Goal: Transaction & Acquisition: Purchase product/service

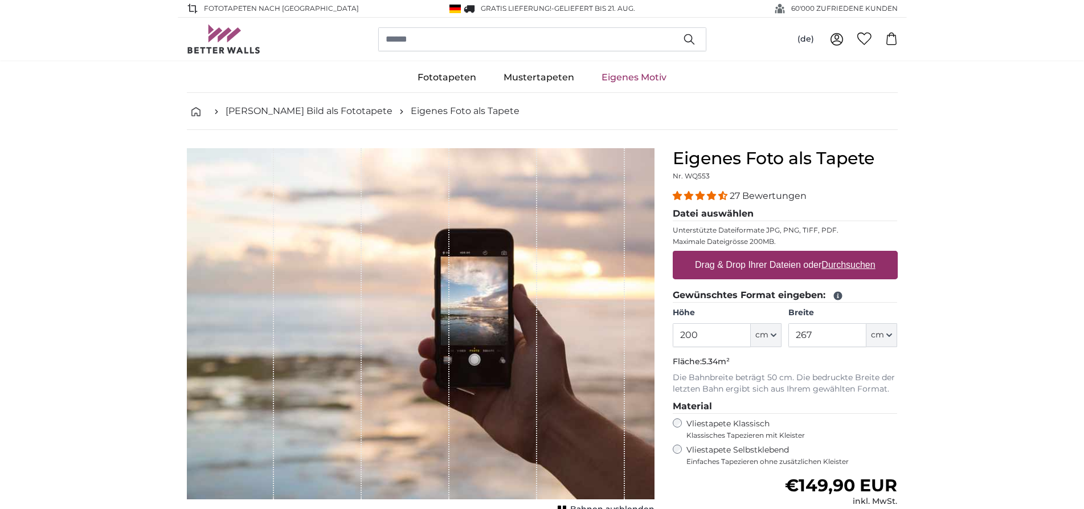
click at [833, 264] on u "Durchsuchen" at bounding box center [848, 265] width 54 height 10
click at [833, 254] on input "Drag & Drop Ihrer Dateien oder Durchsuchen" at bounding box center [785, 252] width 225 height 3
type input "**********"
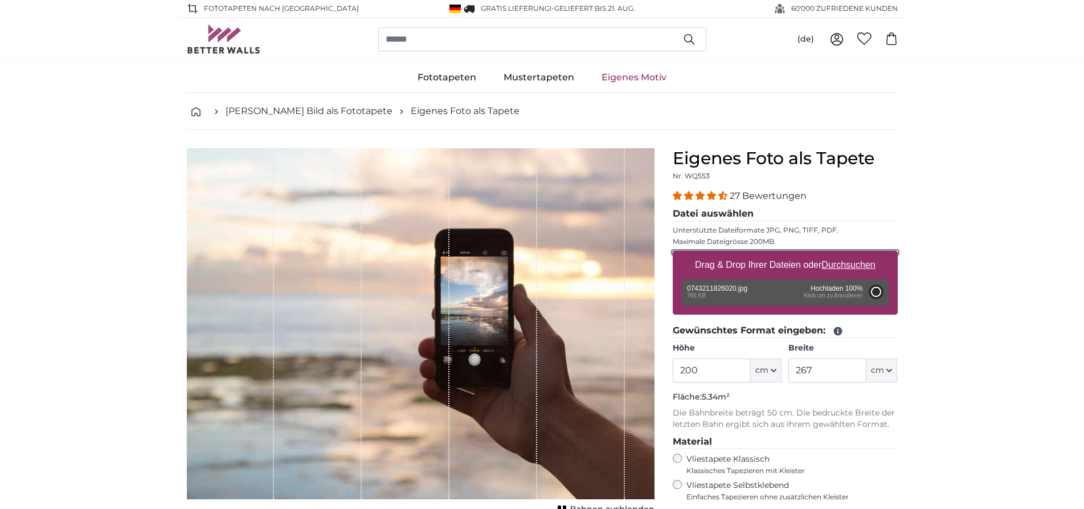
type input "199"
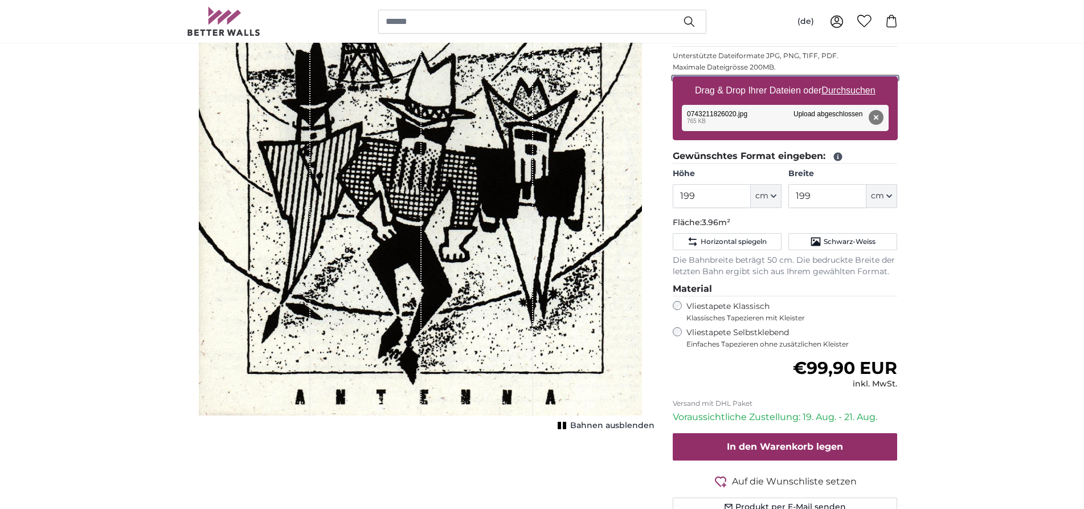
scroll to position [116, 0]
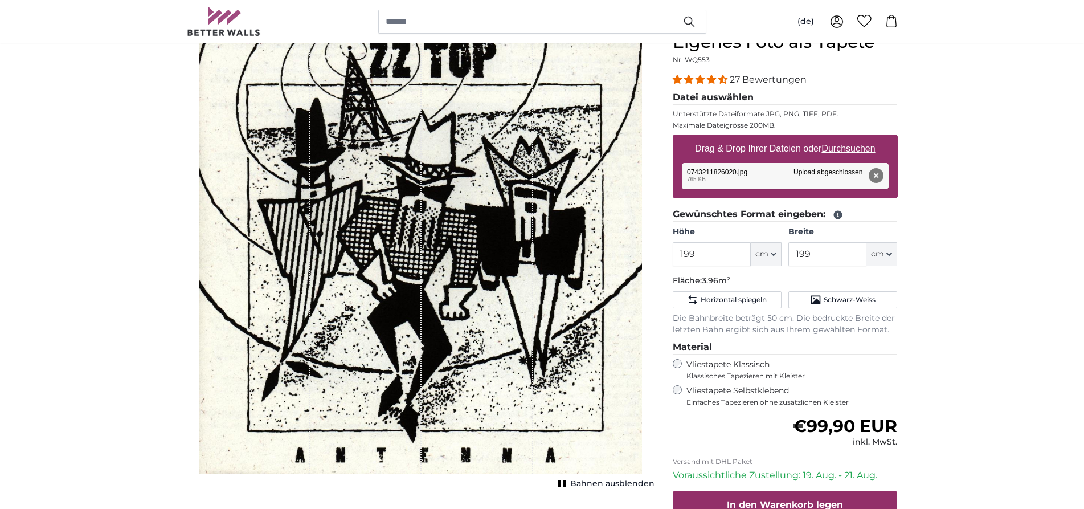
click at [860, 153] on u "Durchsuchen" at bounding box center [848, 149] width 54 height 10
click at [860, 138] on input "Drag & Drop Ihrer Dateien oder Durchsuchen" at bounding box center [785, 135] width 225 height 3
type input "**********"
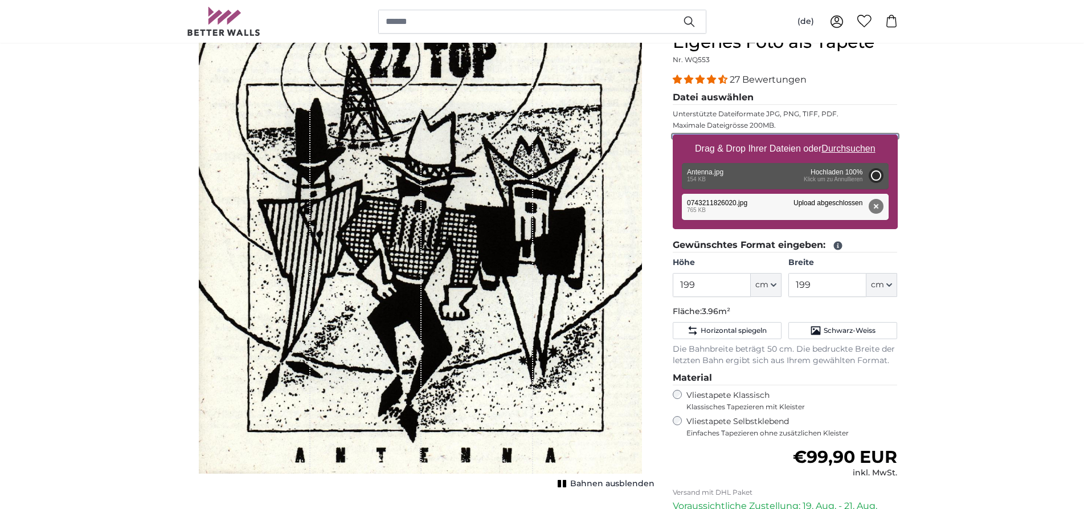
type input "81"
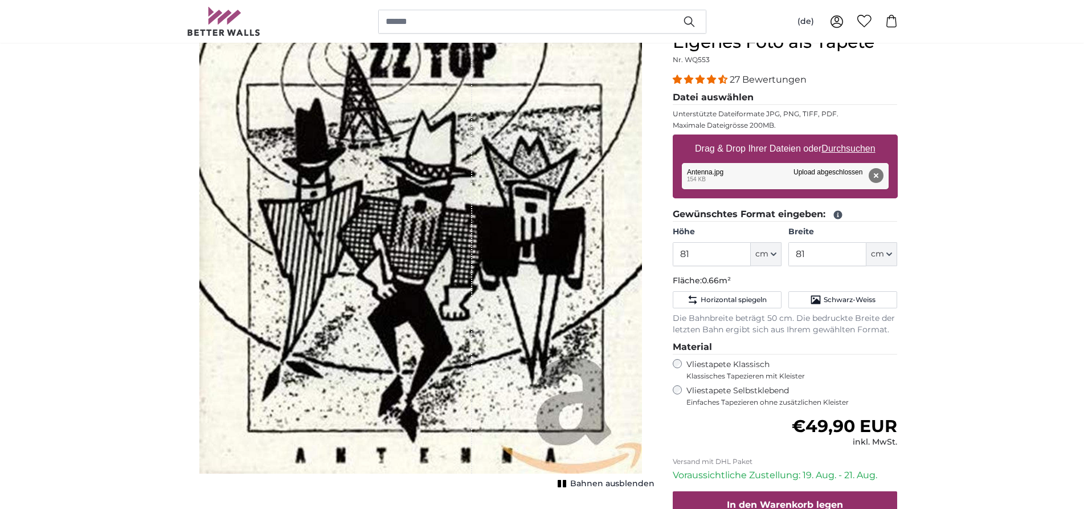
click at [862, 146] on u "Durchsuchen" at bounding box center [848, 149] width 54 height 10
click at [862, 138] on input "Drag & Drop Ihrer Dateien oder Durchsuchen" at bounding box center [785, 135] width 225 height 3
type input "**********"
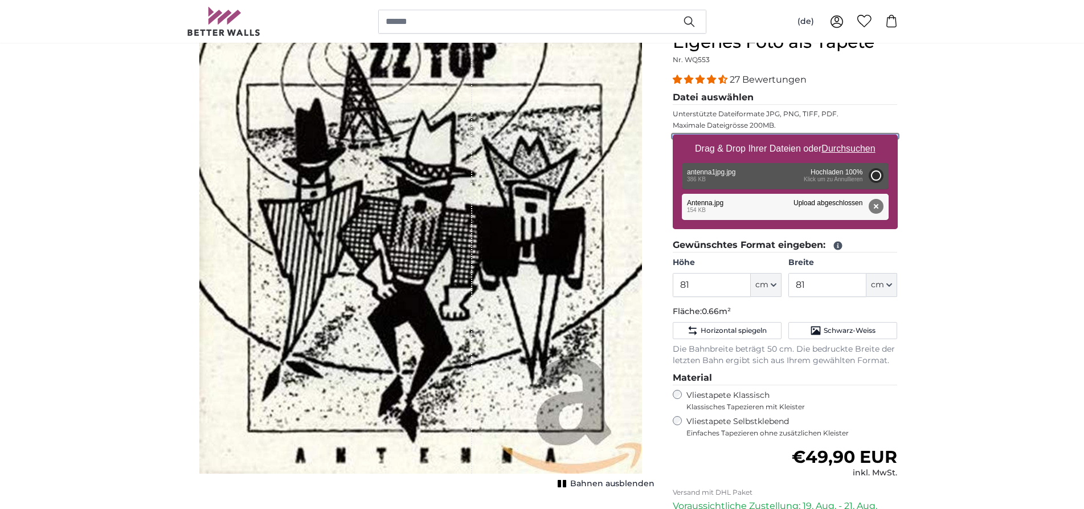
type input "44"
type input "88"
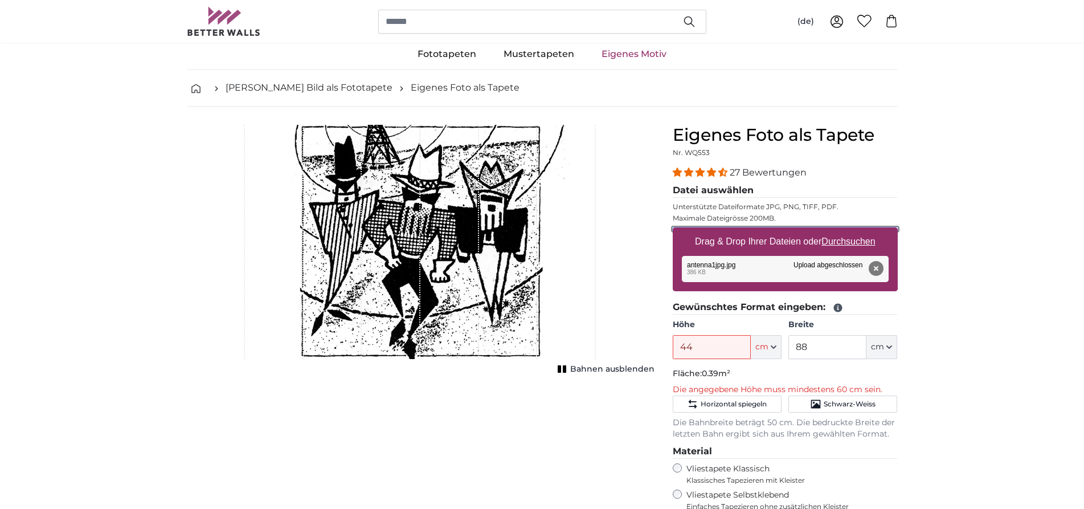
scroll to position [58, 0]
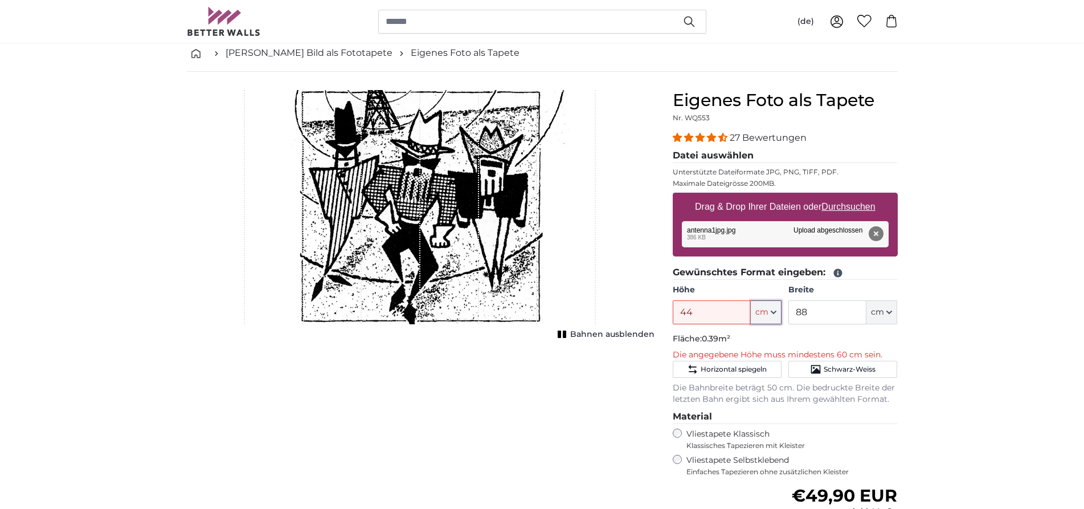
click at [769, 314] on button "cm" at bounding box center [766, 312] width 31 height 24
click at [864, 209] on u "Durchsuchen" at bounding box center [848, 207] width 54 height 10
click at [864, 196] on input "Drag & Drop Ihrer Dateien oder Durchsuchen" at bounding box center [785, 194] width 225 height 3
type input "**********"
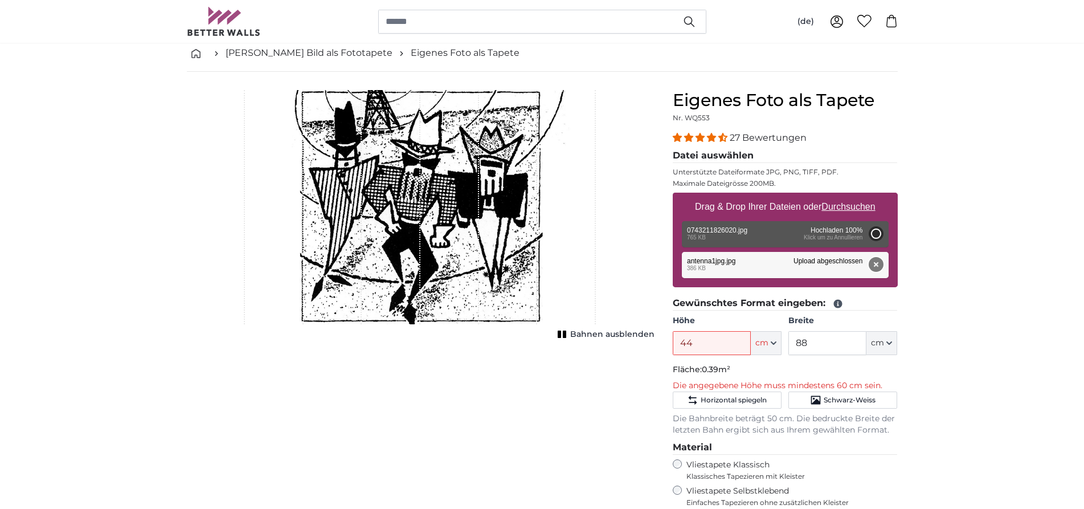
click at [878, 267] on button "Entfernen" at bounding box center [875, 264] width 15 height 15
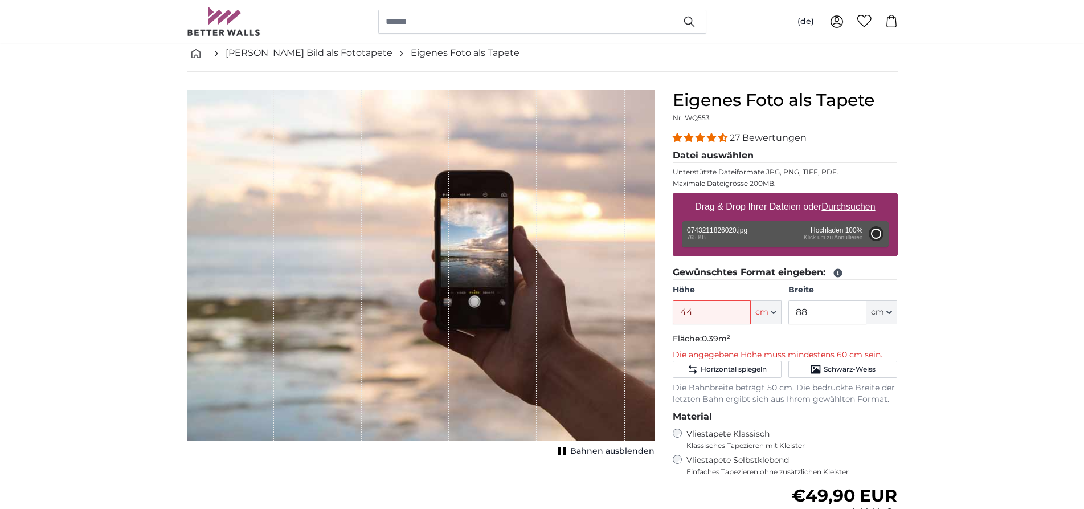
type input "199"
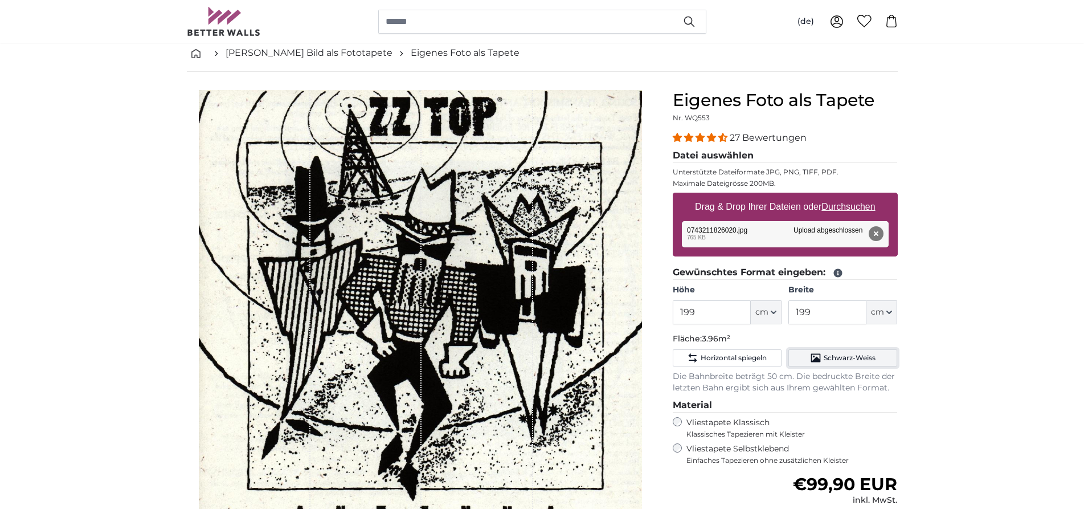
click at [859, 358] on span "Schwarz-Weiss" at bounding box center [850, 357] width 52 height 9
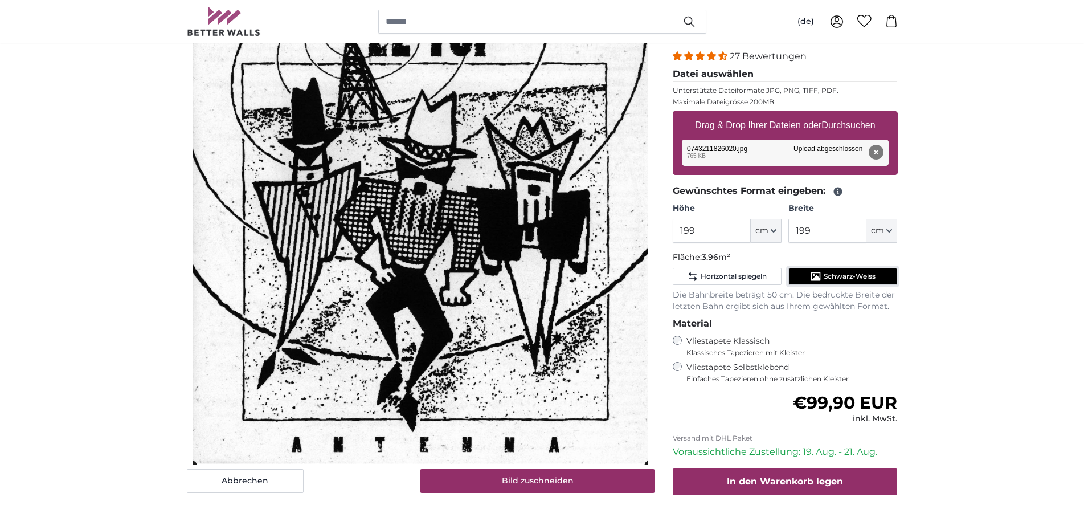
scroll to position [116, 0]
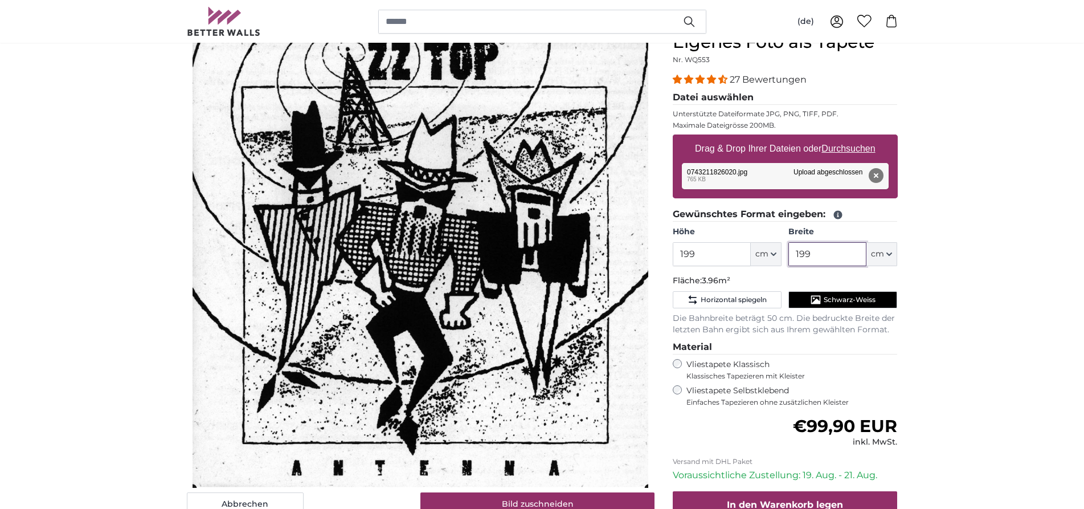
drag, startPoint x: 816, startPoint y: 250, endPoint x: 782, endPoint y: 251, distance: 34.2
click at [788, 251] on input "199" at bounding box center [827, 254] width 78 height 24
type input "5"
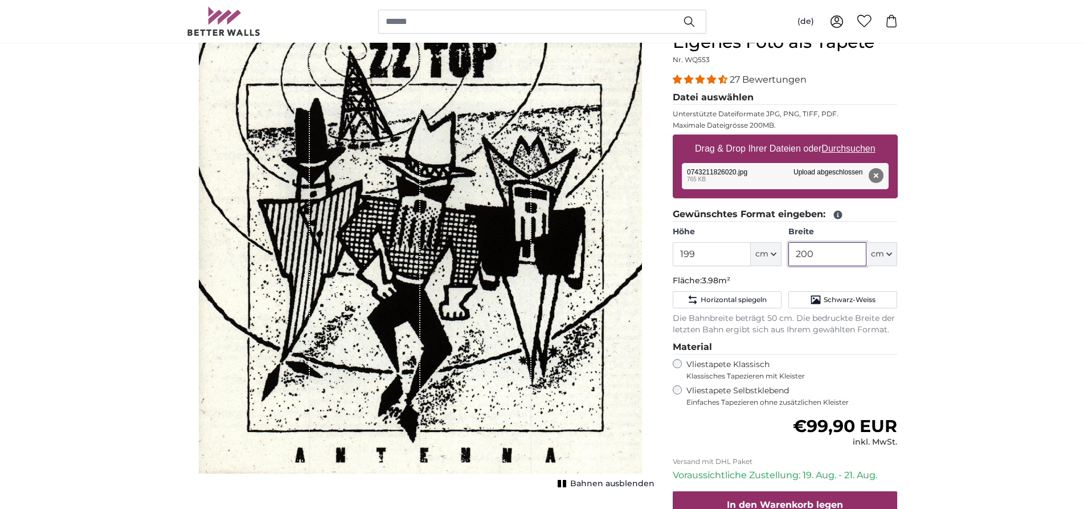
type input "200"
drag, startPoint x: 725, startPoint y: 258, endPoint x: 633, endPoint y: 254, distance: 92.4
click at [673, 254] on input "199" at bounding box center [712, 254] width 78 height 24
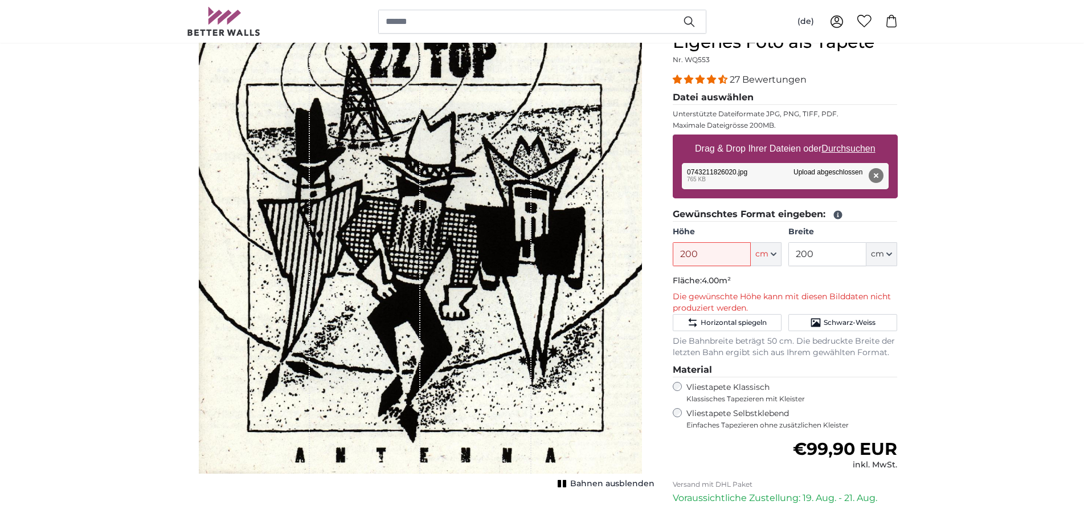
click at [725, 252] on input "200" at bounding box center [712, 254] width 78 height 24
drag, startPoint x: 725, startPoint y: 252, endPoint x: 606, endPoint y: 247, distance: 119.7
click at [673, 247] on input "200" at bounding box center [712, 254] width 78 height 24
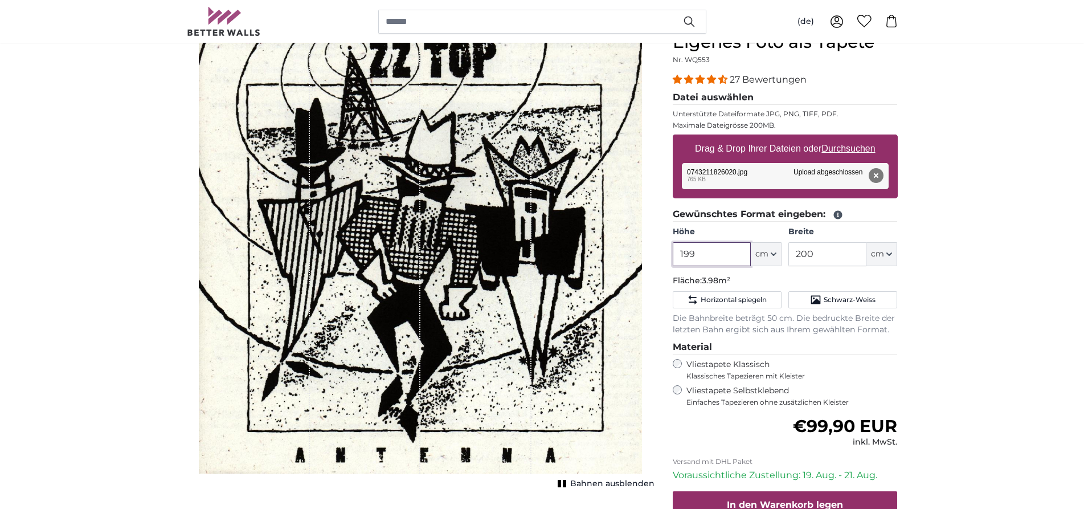
type input "199"
drag, startPoint x: 836, startPoint y: 257, endPoint x: 782, endPoint y: 254, distance: 54.8
click at [788, 254] on input "200" at bounding box center [827, 254] width 78 height 24
type input "199"
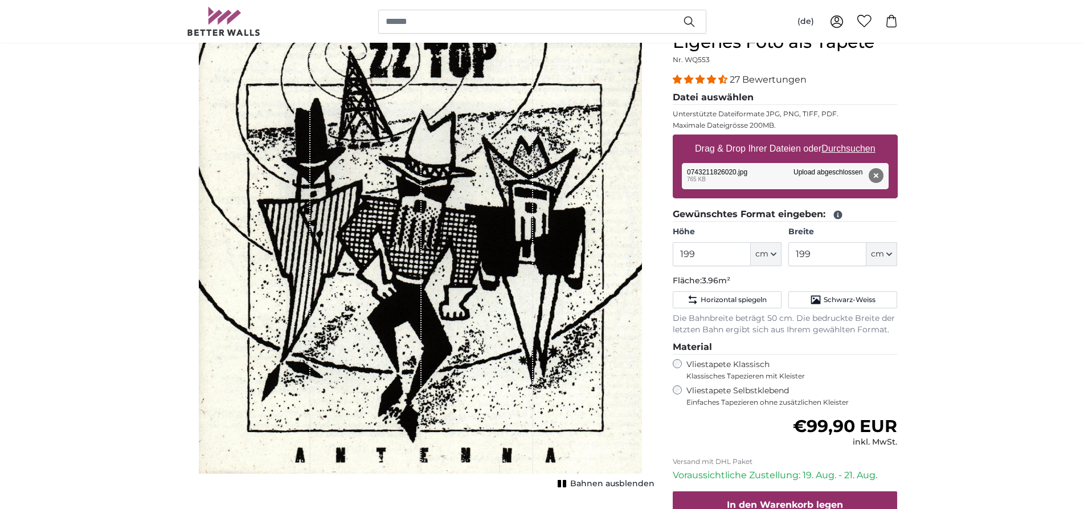
click at [847, 298] on span "Schwarz-Weiss" at bounding box center [850, 299] width 52 height 9
click at [859, 301] on span "Schwarz-Weiss" at bounding box center [850, 299] width 52 height 9
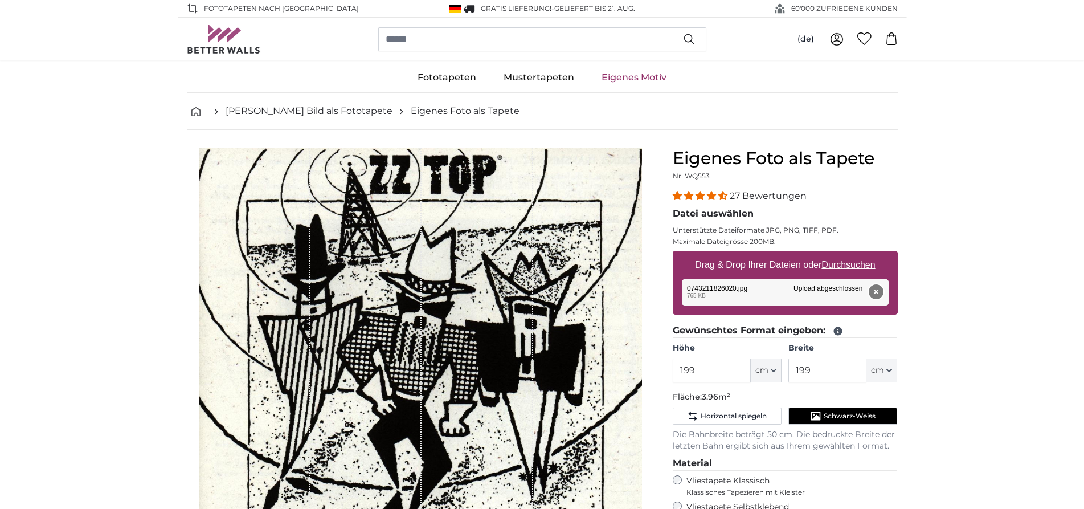
click at [880, 294] on button "Entfernen" at bounding box center [875, 291] width 15 height 15
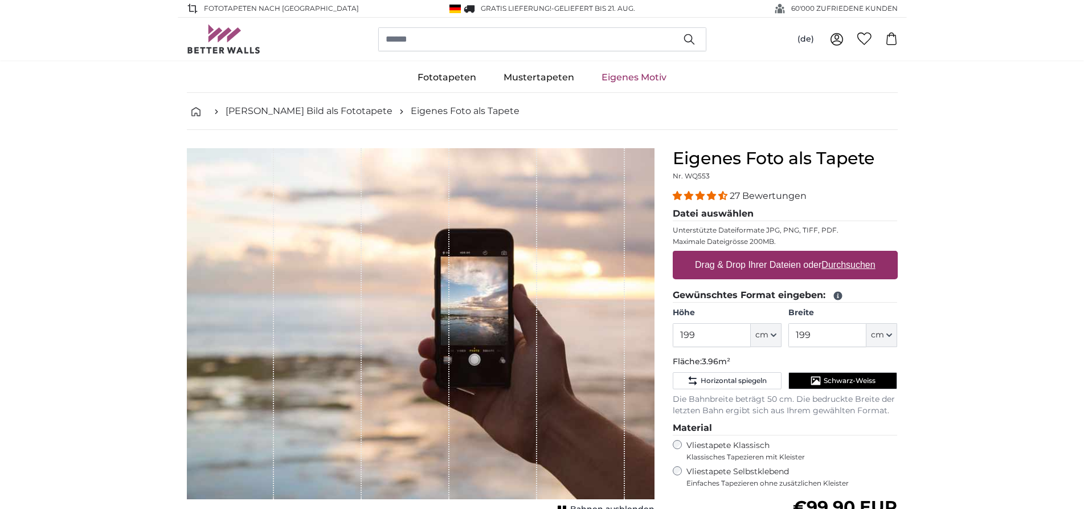
click at [856, 265] on u "Durchsuchen" at bounding box center [848, 265] width 54 height 10
click at [856, 254] on input "Drag & Drop Ihrer Dateien oder Durchsuchen" at bounding box center [785, 252] width 225 height 3
type input "**********"
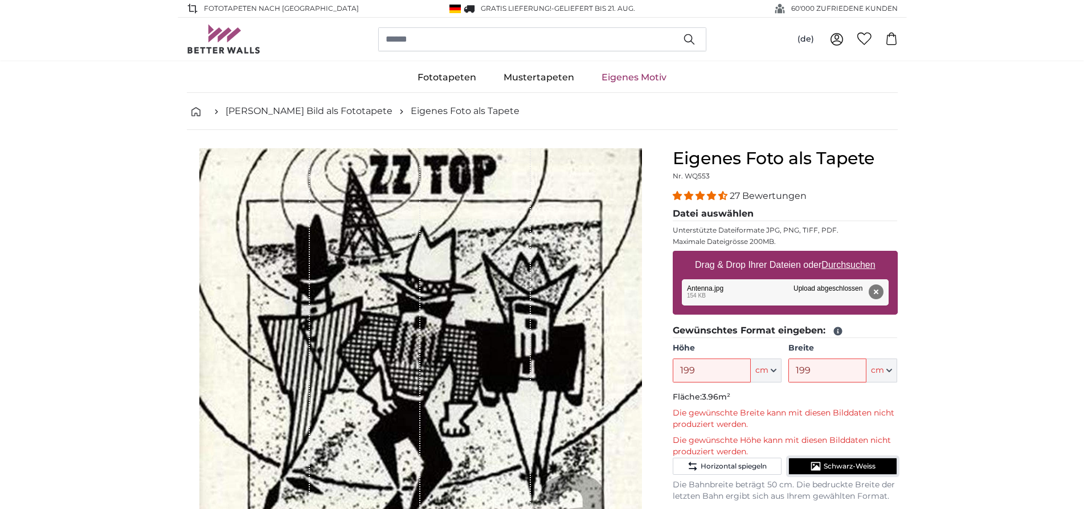
click at [859, 465] on span "Schwarz-Weiss" at bounding box center [850, 465] width 52 height 9
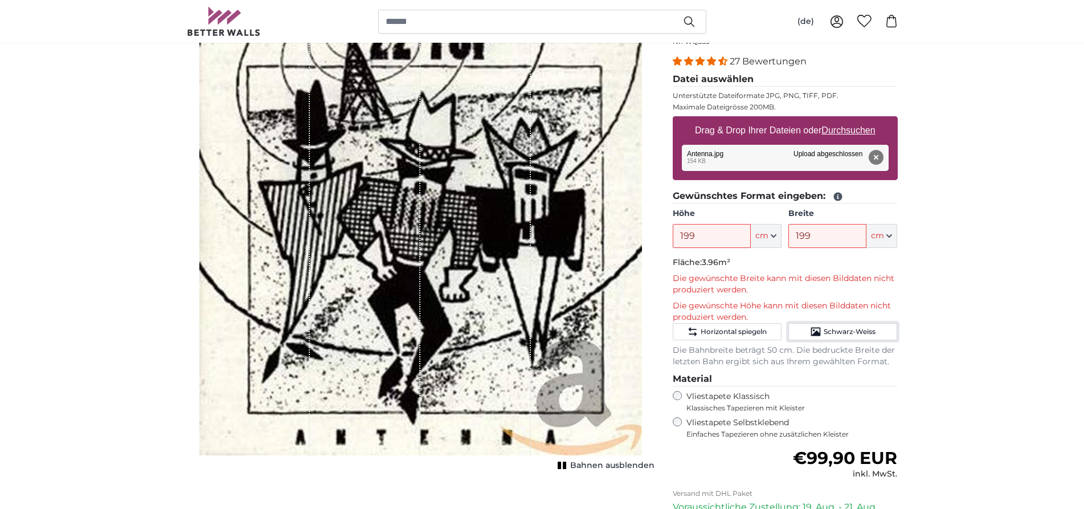
scroll to position [116, 0]
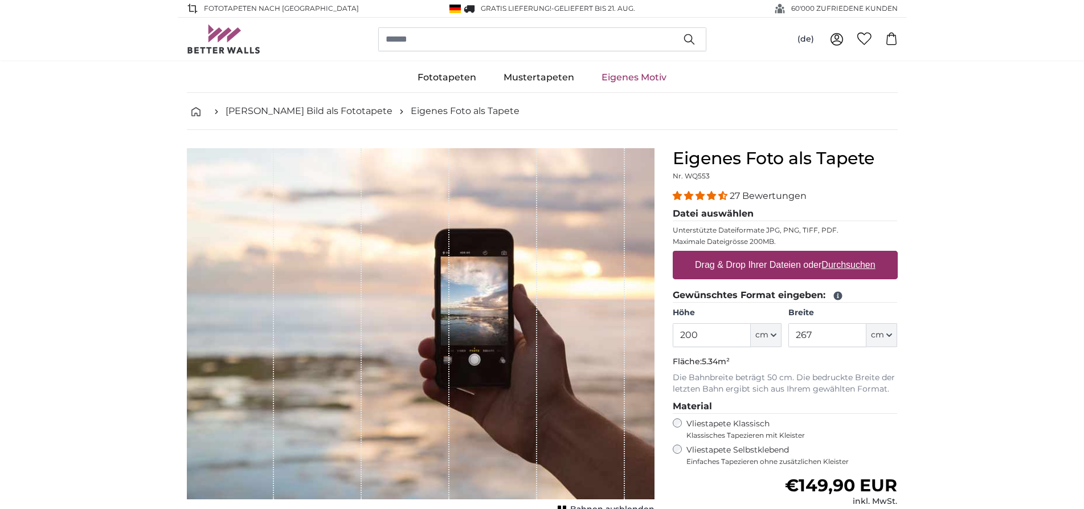
click at [859, 268] on u "Durchsuchen" at bounding box center [848, 265] width 54 height 10
click at [859, 254] on input "Drag & Drop Ihrer Dateien oder Durchsuchen" at bounding box center [785, 252] width 225 height 3
type input "**********"
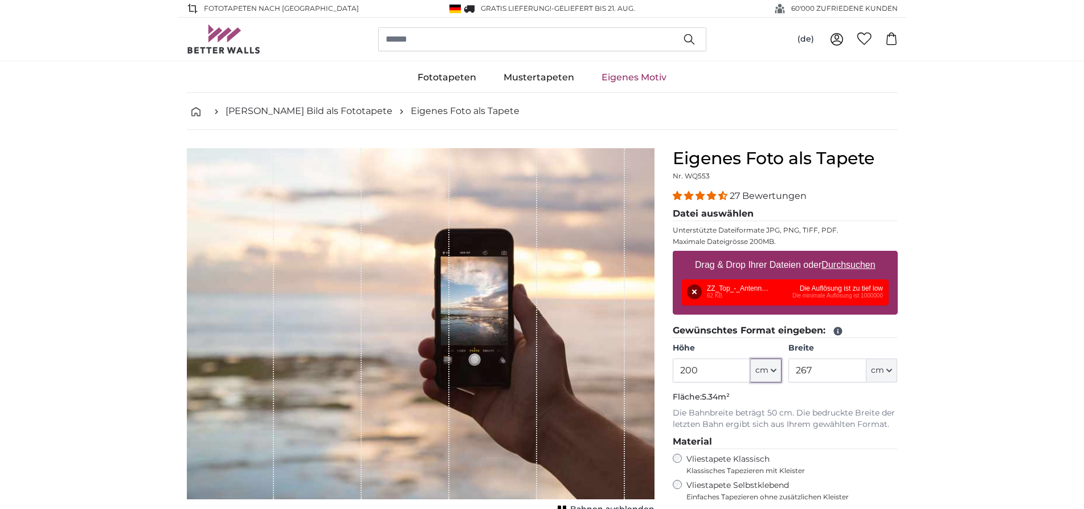
click at [768, 366] on span "cm" at bounding box center [761, 370] width 13 height 11
click at [709, 365] on input "200" at bounding box center [712, 370] width 78 height 24
drag, startPoint x: 709, startPoint y: 366, endPoint x: 644, endPoint y: 367, distance: 64.4
click at [673, 367] on input "200" at bounding box center [712, 370] width 78 height 24
type input "199"
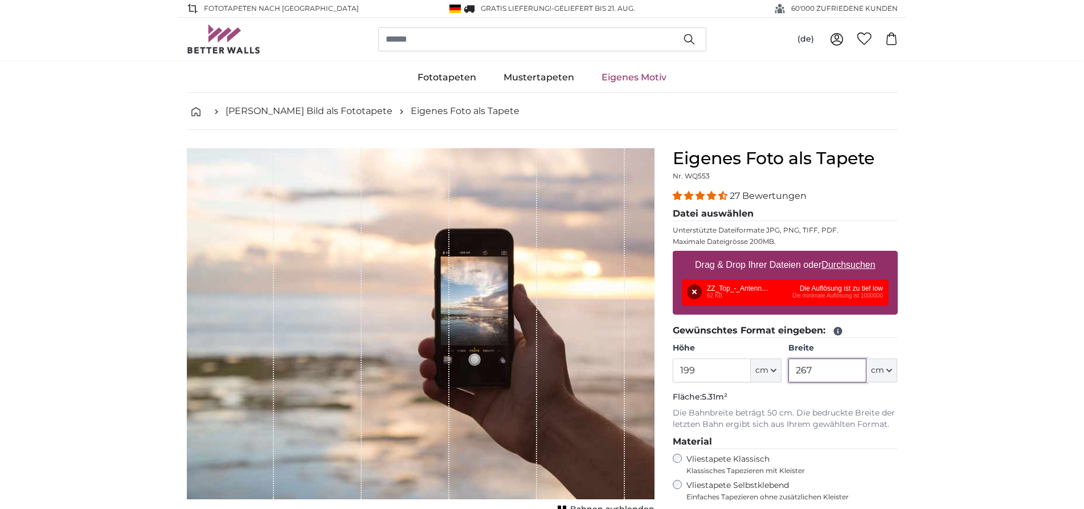
drag, startPoint x: 836, startPoint y: 369, endPoint x: 698, endPoint y: 361, distance: 138.1
click at [788, 361] on input "267" at bounding box center [827, 370] width 78 height 24
type input "199"
click at [866, 265] on u "Durchsuchen" at bounding box center [848, 265] width 54 height 10
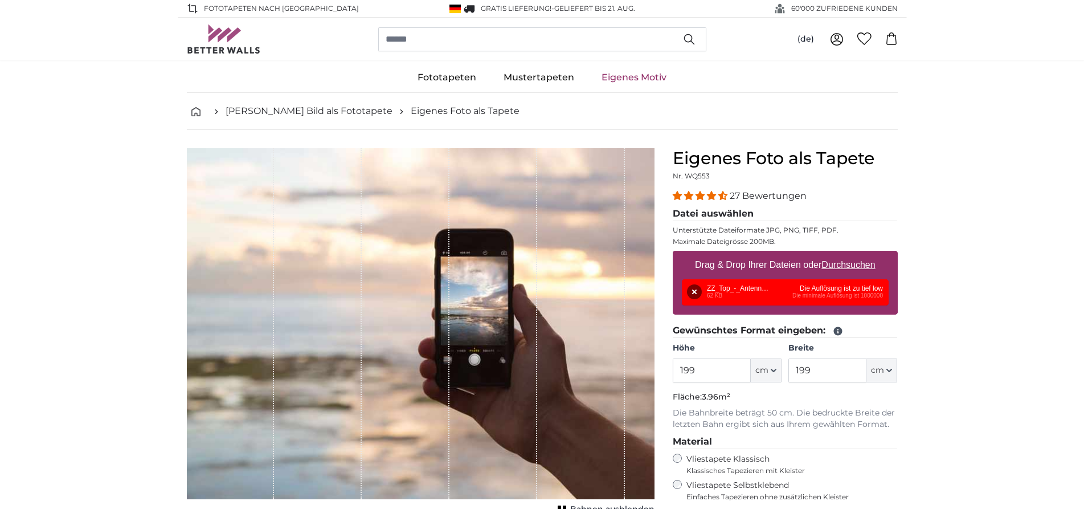
click at [866, 254] on input "Drag & Drop Ihrer Dateien oder Durchsuchen" at bounding box center [785, 252] width 225 height 3
click at [858, 268] on u "Durchsuchen" at bounding box center [848, 265] width 54 height 10
click at [858, 254] on input "Drag & Drop Ihrer Dateien oder Durchsuchen" at bounding box center [785, 252] width 225 height 3
type input "**********"
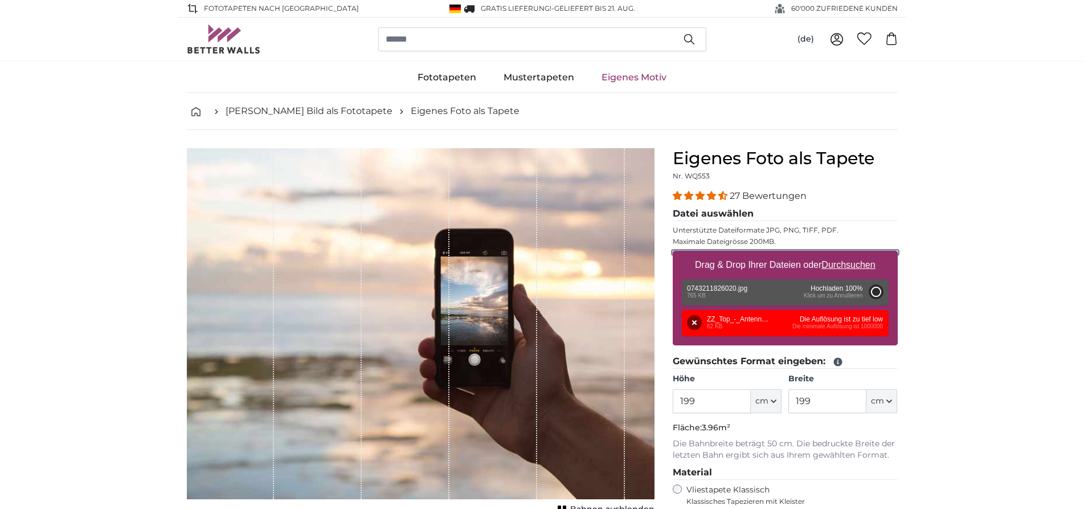
type input "199"
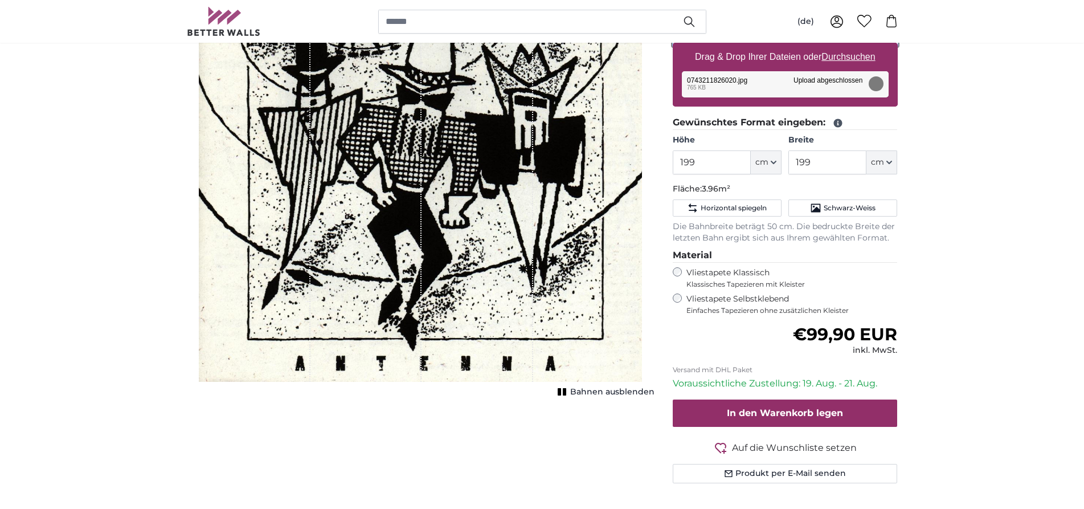
scroll to position [174, 0]
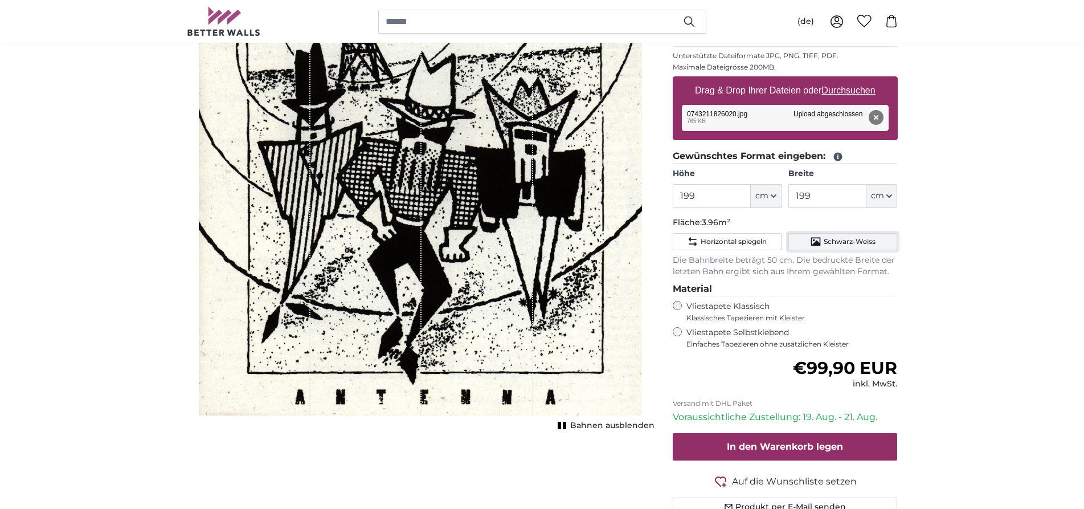
click at [839, 243] on span "Schwarz-Weiss" at bounding box center [850, 241] width 52 height 9
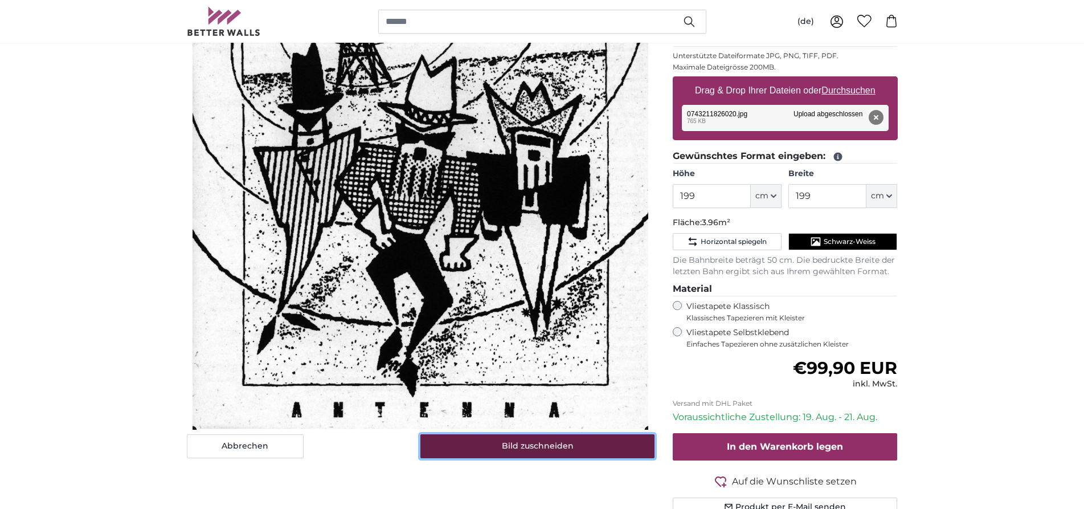
click at [554, 447] on button "Bild zuschneiden" at bounding box center [537, 446] width 234 height 24
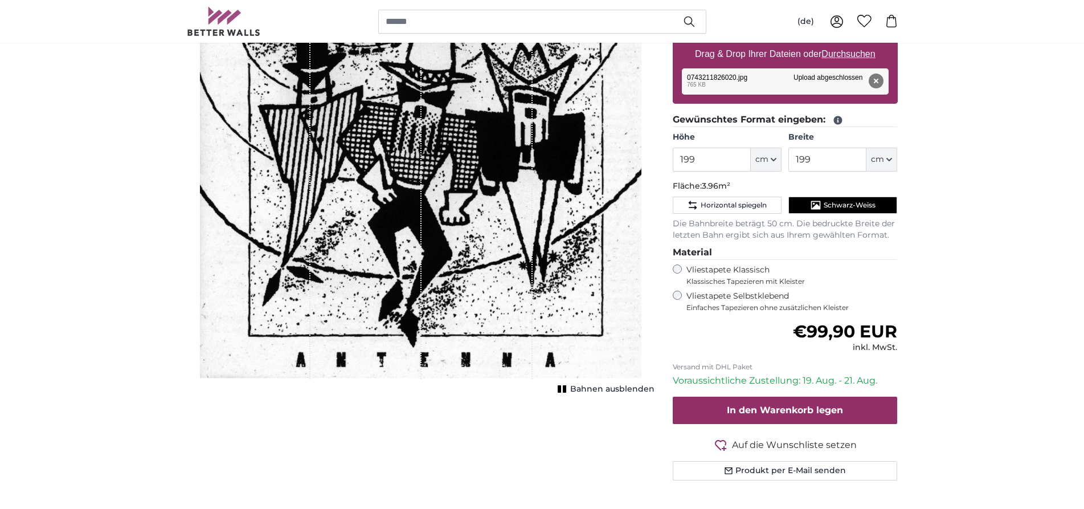
scroll to position [232, 0]
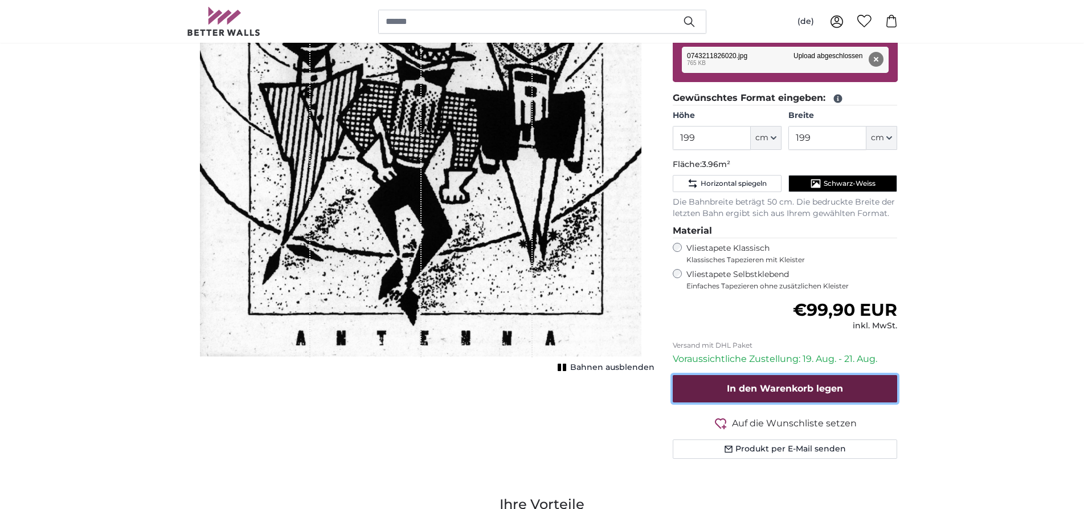
click at [783, 389] on span "In den Warenkorb legen" at bounding box center [785, 388] width 116 height 11
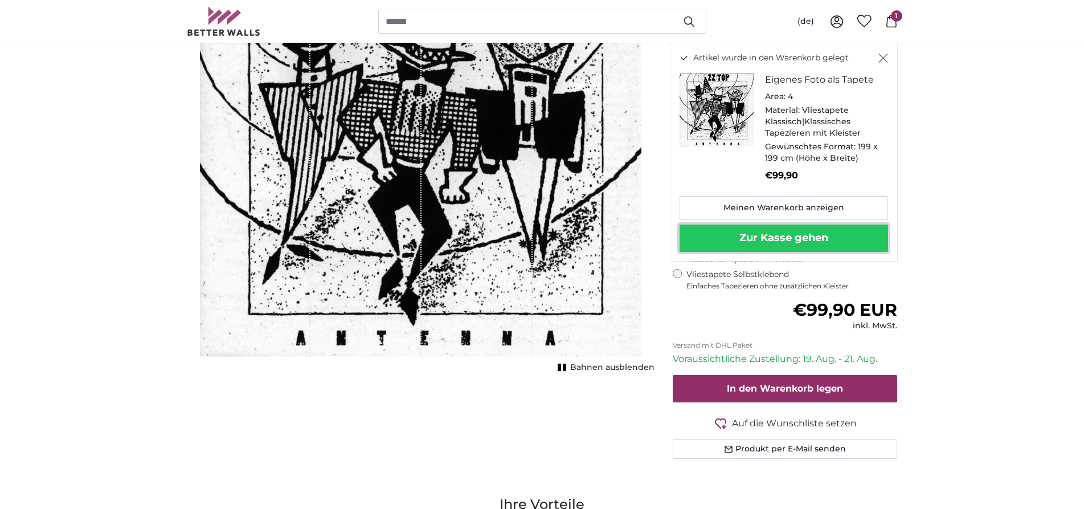
click at [801, 232] on button "Zur Kasse gehen" at bounding box center [784, 237] width 209 height 27
